Goal: Task Accomplishment & Management: Complete application form

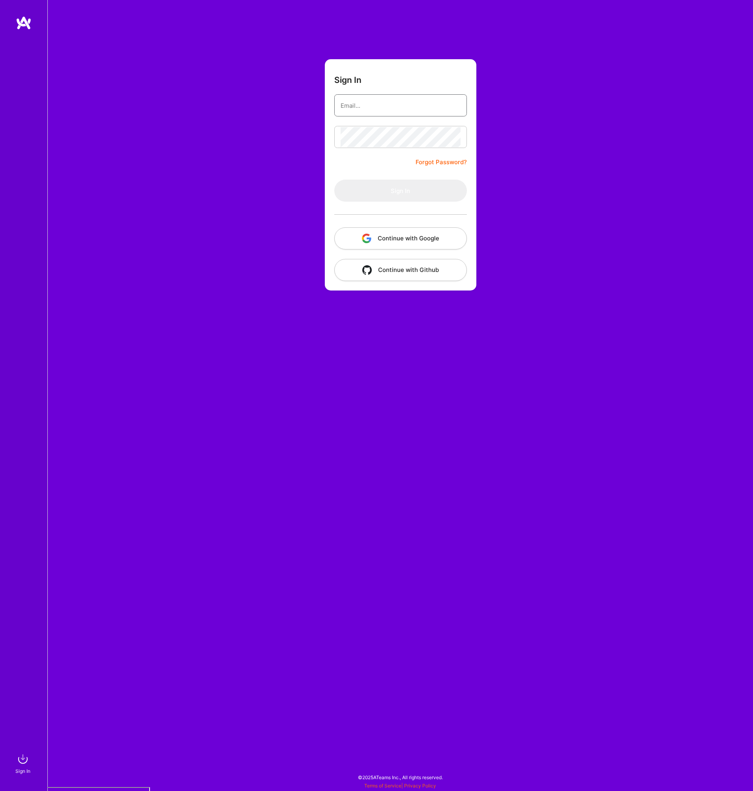
type input "[PERSON_NAME][EMAIL_ADDRESS][DOMAIN_NAME]"
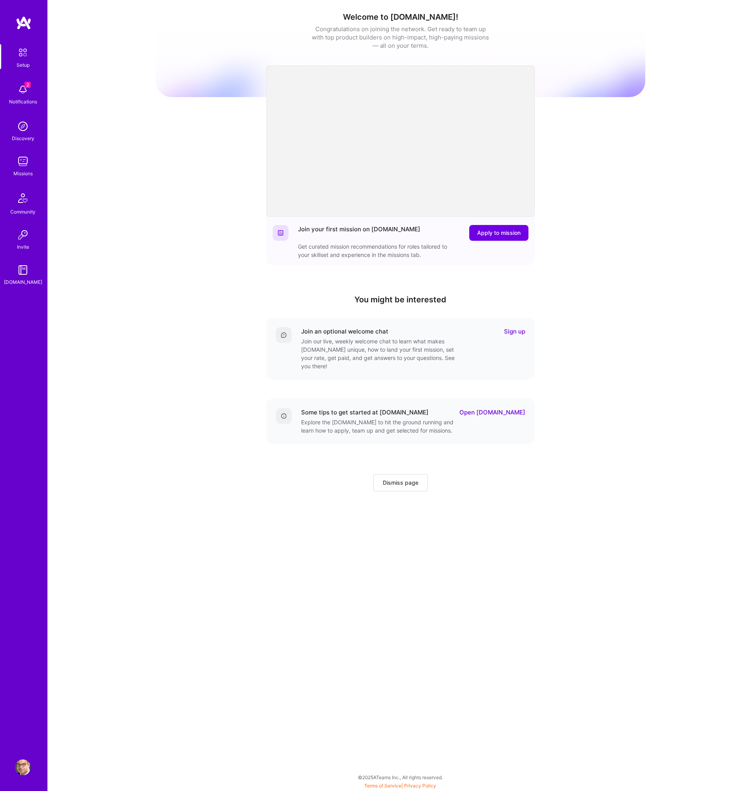
click at [26, 93] on img at bounding box center [23, 90] width 16 height 16
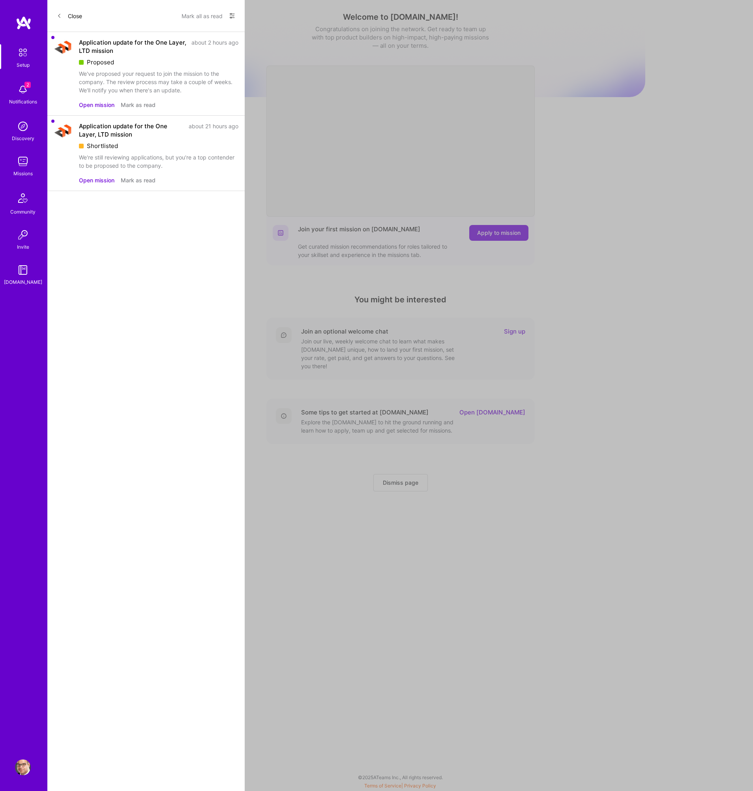
click at [91, 105] on button "Open mission" at bounding box center [97, 105] width 36 height 8
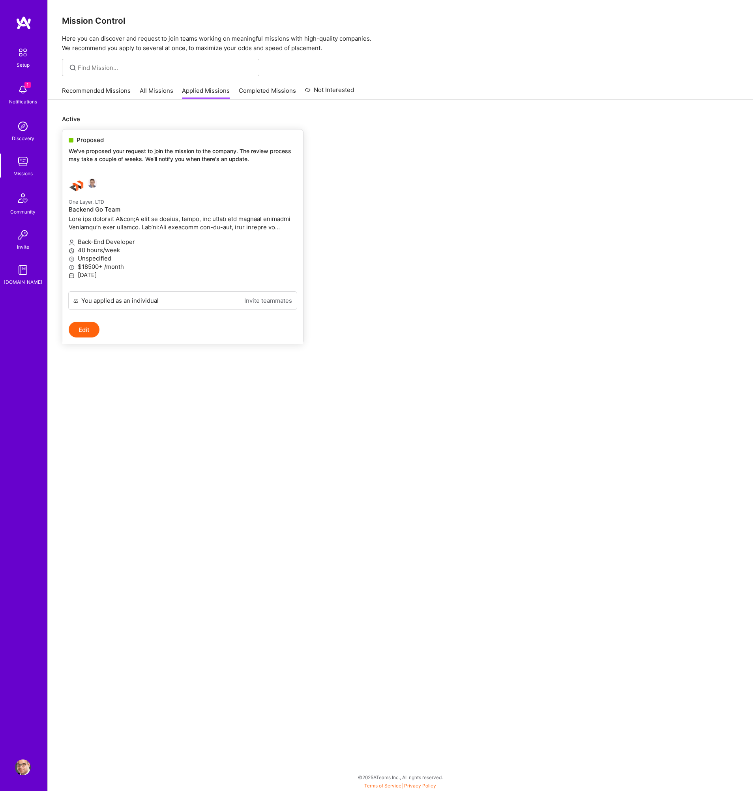
click at [268, 224] on p at bounding box center [183, 223] width 228 height 17
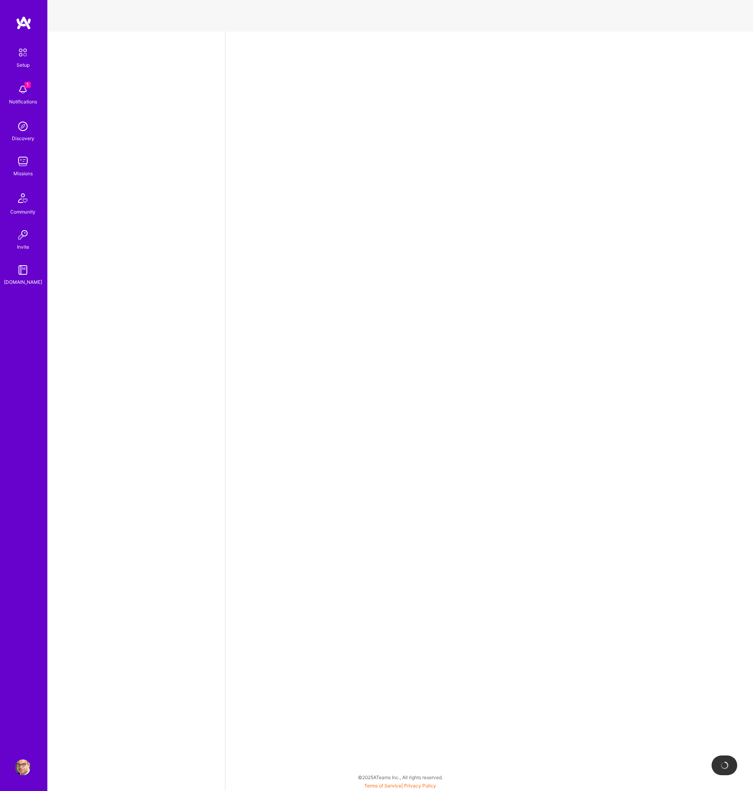
select select "DE"
